Goal: Information Seeking & Learning: Learn about a topic

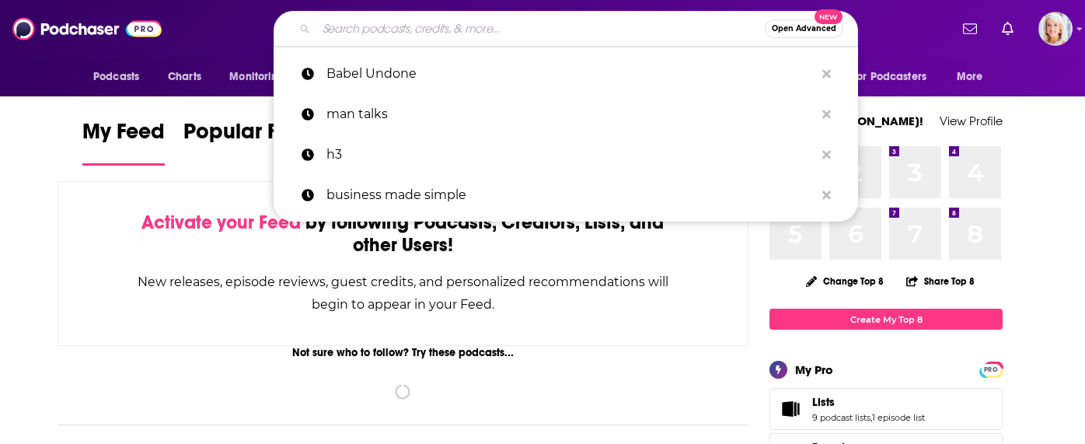
click at [353, 18] on input "Search podcasts, credits, & more..." at bounding box center [540, 28] width 448 height 25
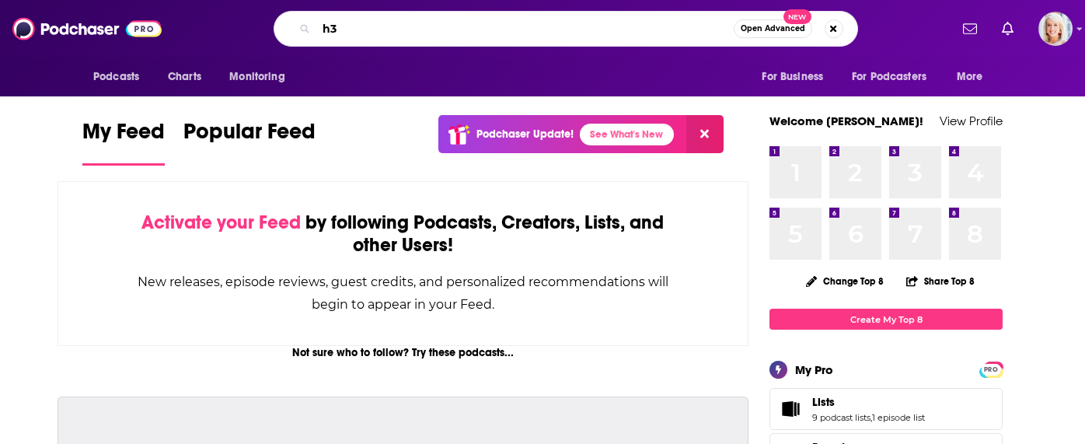
type input "h3"
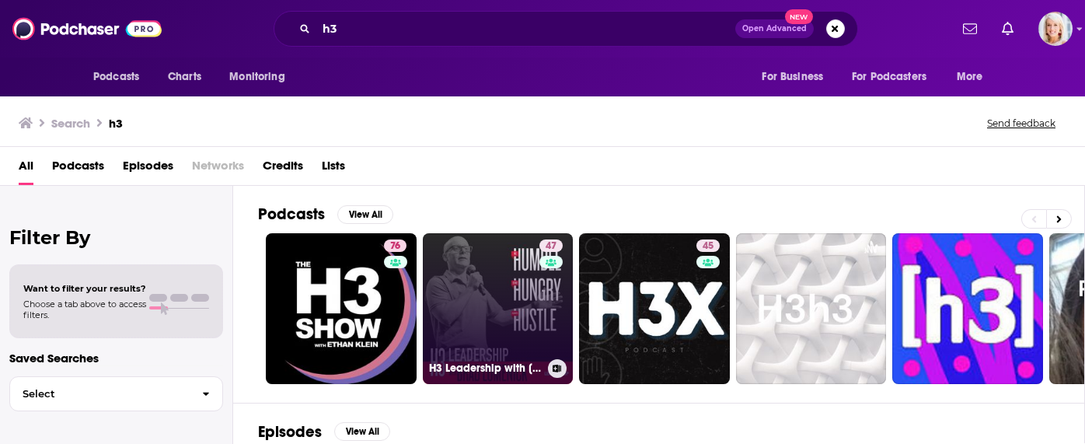
click at [463, 320] on link "47 H3 Leadership with [PERSON_NAME]" at bounding box center [498, 308] width 151 height 151
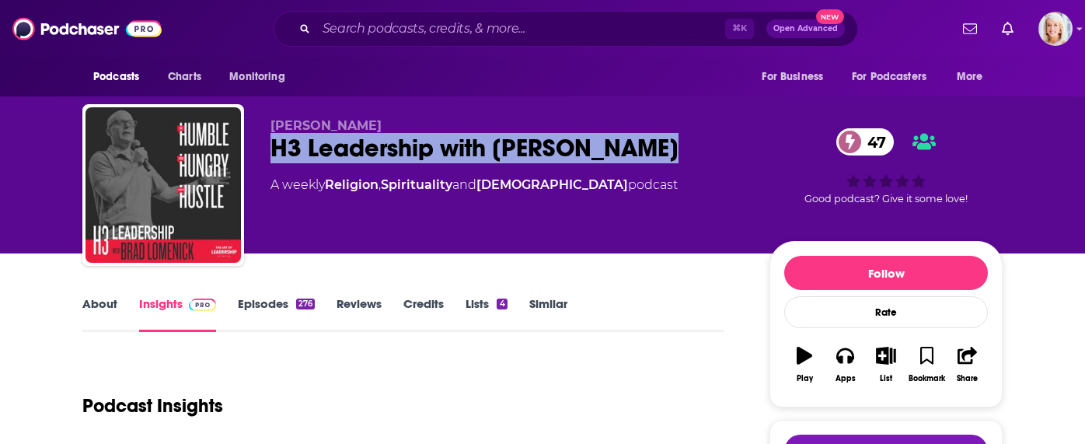
drag, startPoint x: 622, startPoint y: 147, endPoint x: 273, endPoint y: 149, distance: 348.8
click at [273, 149] on div "H3 Leadership with [PERSON_NAME] 47" at bounding box center [507, 148] width 474 height 30
